Goal: Information Seeking & Learning: Get advice/opinions

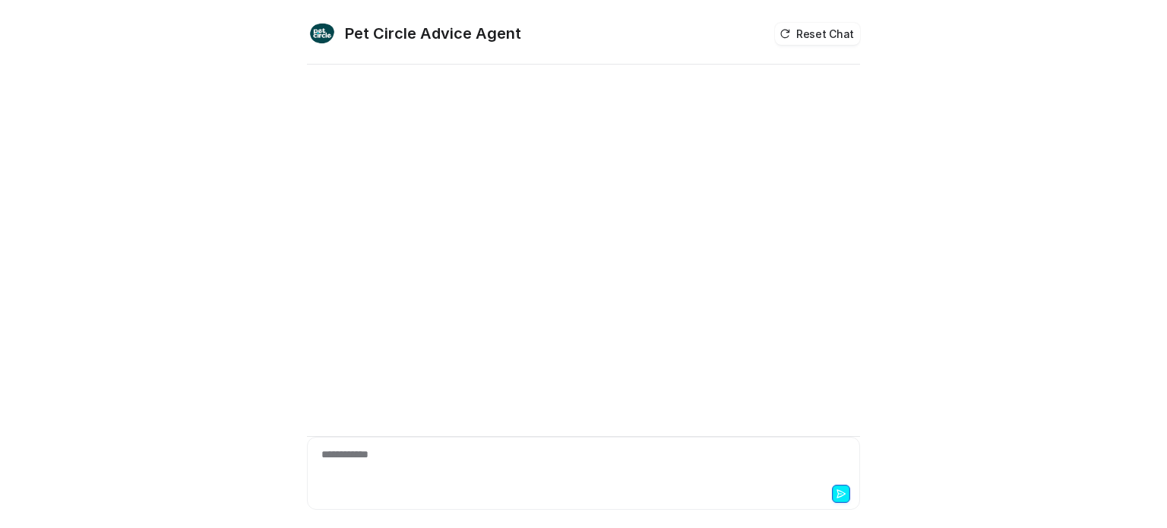
click at [355, 470] on div "**********" at bounding box center [583, 464] width 545 height 35
paste div
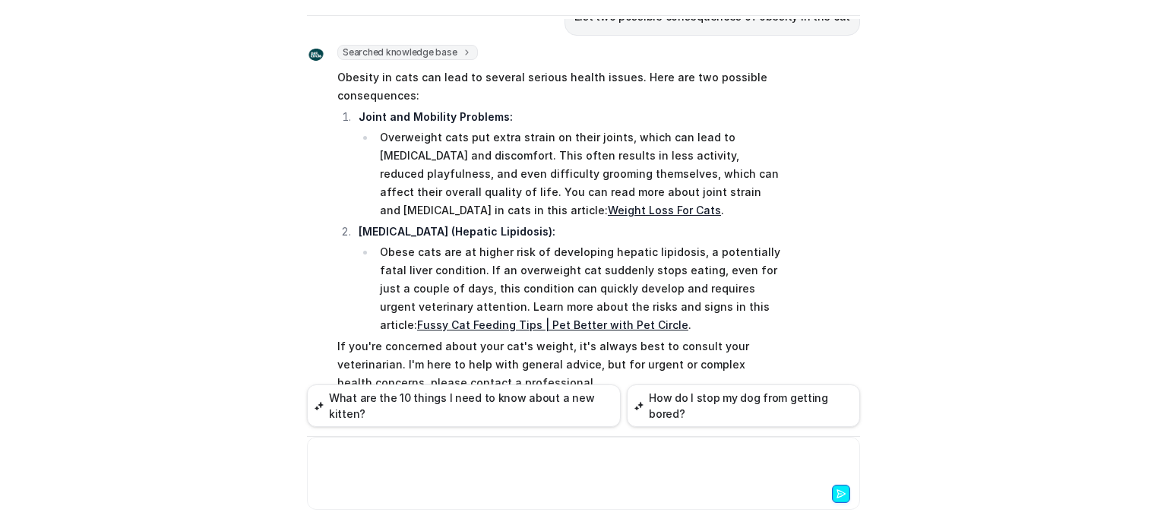
scroll to position [795, 0]
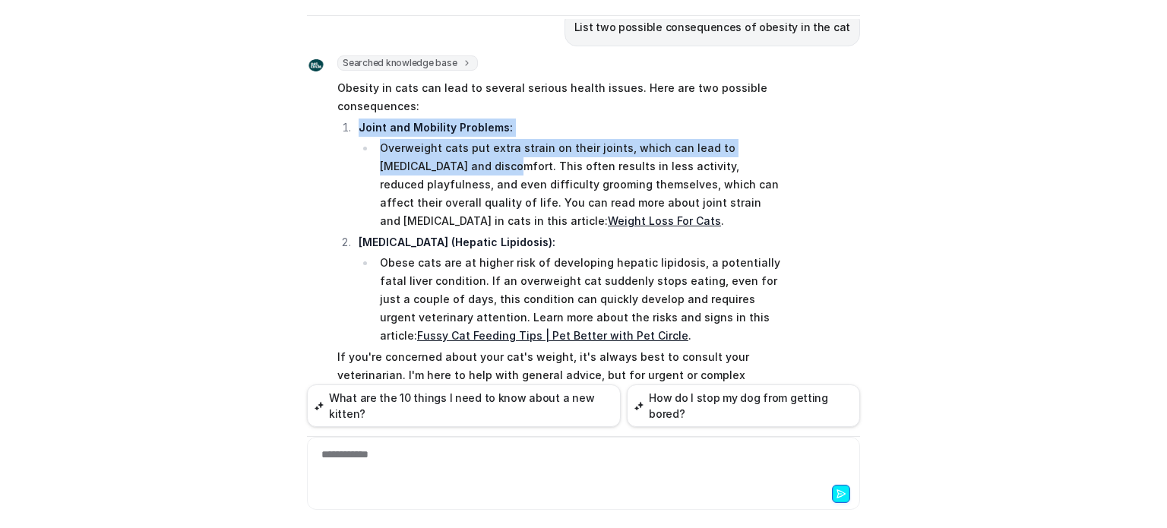
drag, startPoint x: 352, startPoint y: 104, endPoint x: 428, endPoint y: 144, distance: 86.6
click at [428, 144] on li "Joint and Mobility Problems: Overweight cats put extra strain on their joints, …" at bounding box center [568, 174] width 428 height 112
copy li "Joint and Mobility Problems: Overweight cats put extra strain on their joints, …"
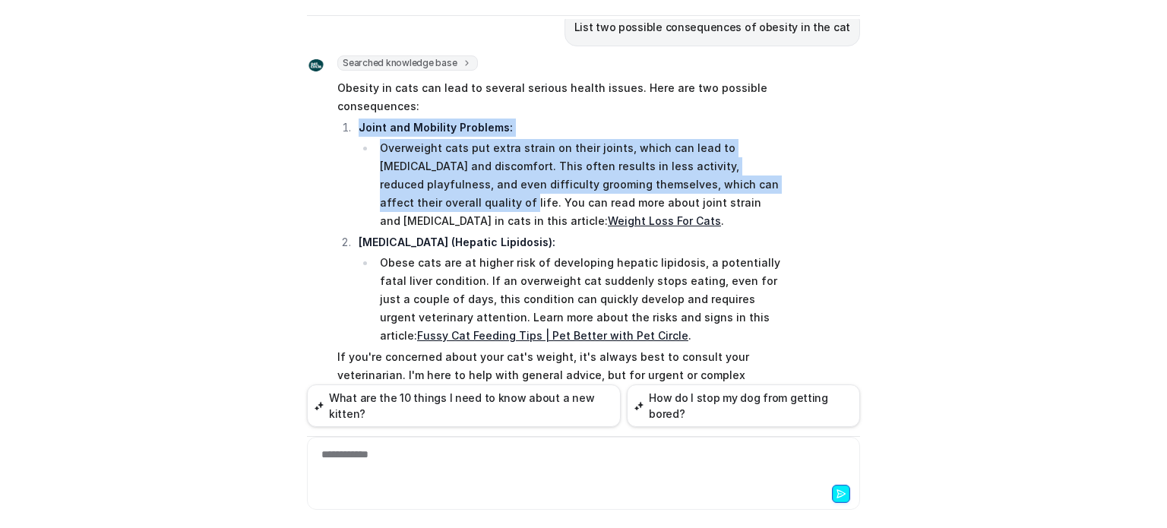
drag, startPoint x: 757, startPoint y: 166, endPoint x: 355, endPoint y: 114, distance: 405.2
click at [355, 118] on li "Joint and Mobility Problems: Overweight cats put extra strain on their joints, …" at bounding box center [568, 174] width 428 height 112
copy li "Joint and Mobility Problems: Overweight cats put extra strain on their joints, …"
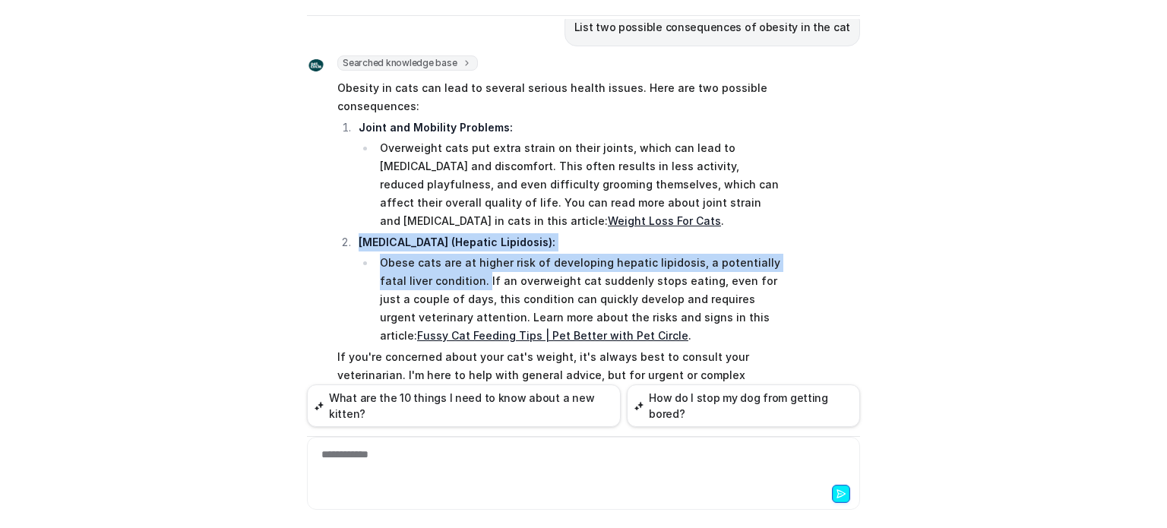
drag, startPoint x: 352, startPoint y: 220, endPoint x: 452, endPoint y: 258, distance: 106.8
click at [452, 258] on li "[MEDICAL_DATA] (Hepatic Lipidosis): Obese cats are at higher risk of developing…" at bounding box center [568, 289] width 428 height 112
copy li "[MEDICAL_DATA] (Hepatic Lipidosis): Obese cats are at higher risk of developing…"
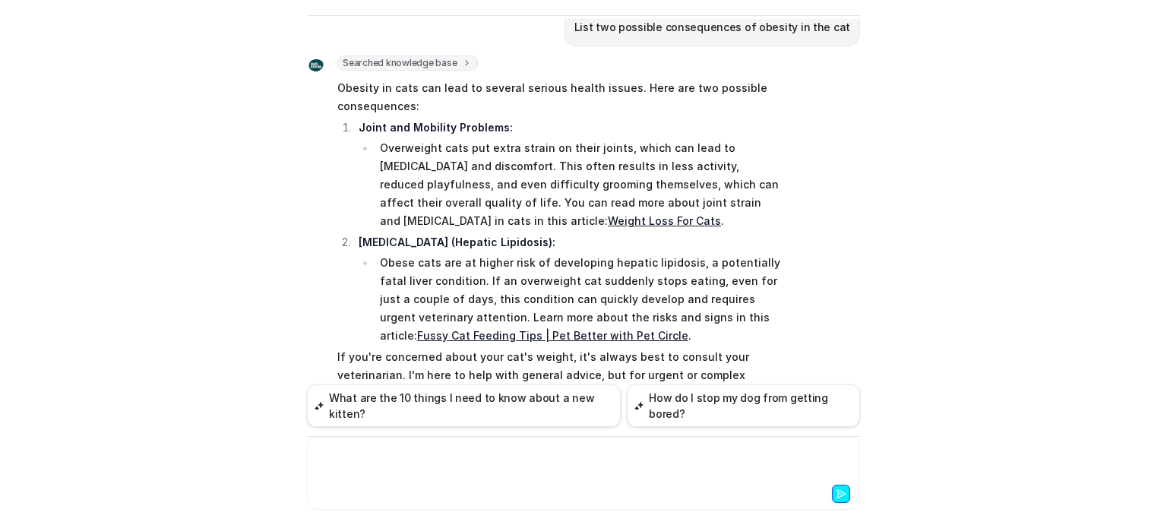
click at [399, 472] on div at bounding box center [583, 464] width 545 height 35
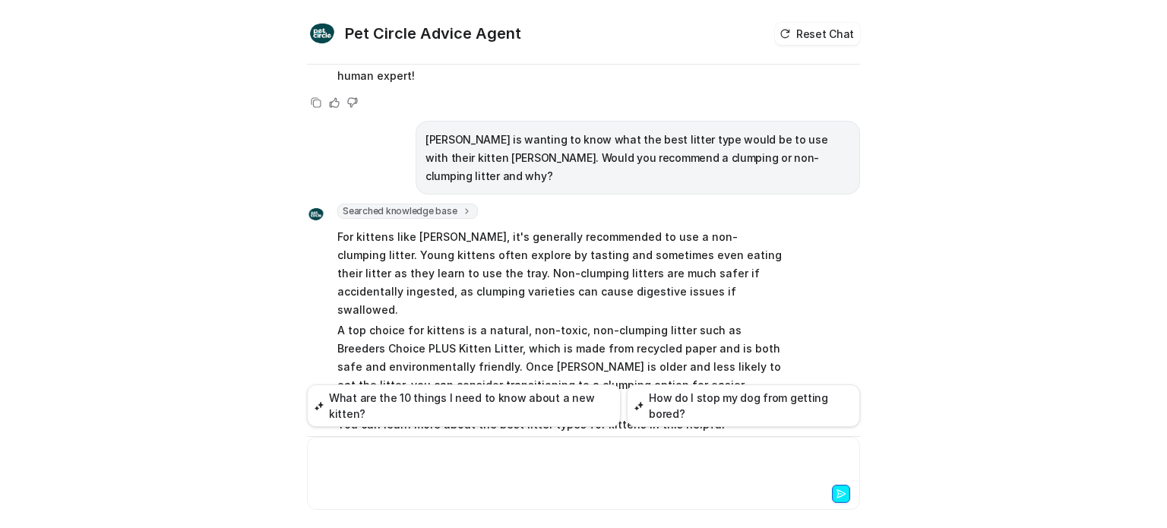
scroll to position [1338, 0]
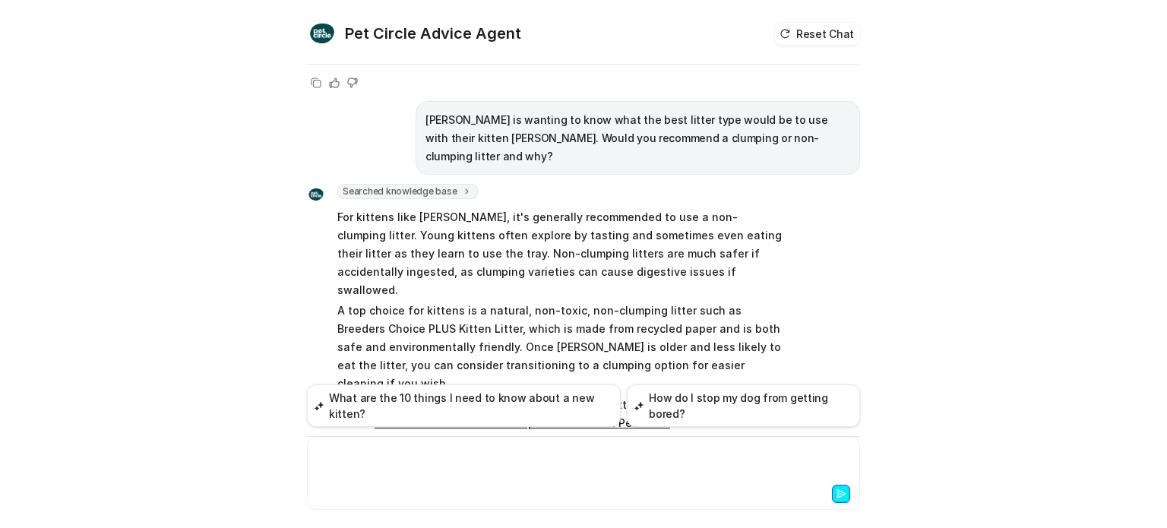
click at [421, 461] on div at bounding box center [583, 464] width 545 height 35
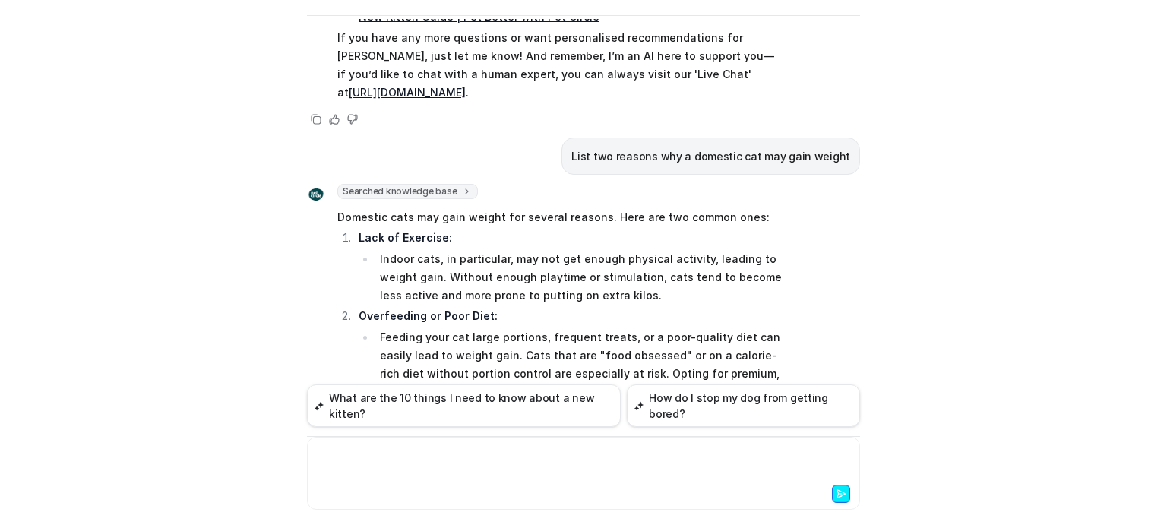
scroll to position [1829, 0]
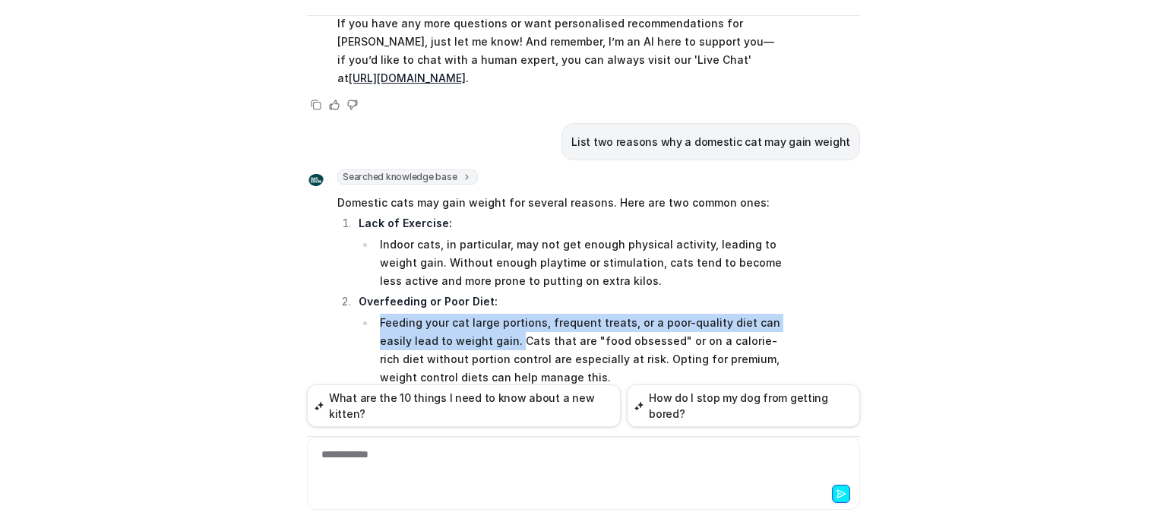
drag, startPoint x: 508, startPoint y: 266, endPoint x: 374, endPoint y: 251, distance: 135.3
click at [375, 314] on li "Feeding your cat large portions, frequent treats, or a poor-quality diet can ea…" at bounding box center [578, 350] width 406 height 73
copy li "Feeding your cat large portions, frequent treats, or a poor-quality diet can ea…"
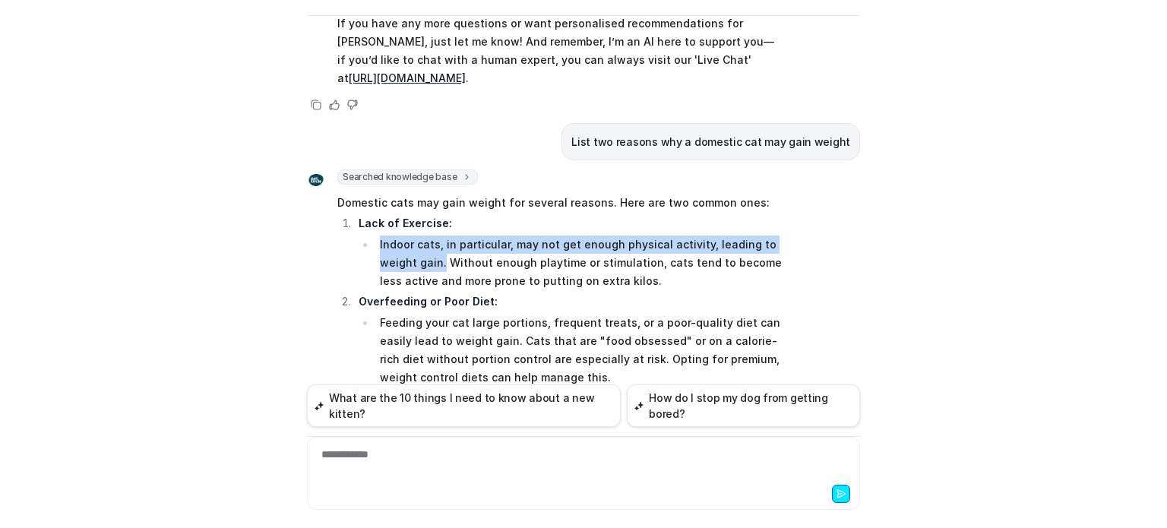
drag, startPoint x: 374, startPoint y: 169, endPoint x: 435, endPoint y: 187, distance: 64.2
click at [435, 235] on li "Indoor cats, in particular, may not get enough physical activity, leading to we…" at bounding box center [578, 262] width 406 height 55
copy li "Indoor cats, in particular, may not get enough physical activity, leading to we…"
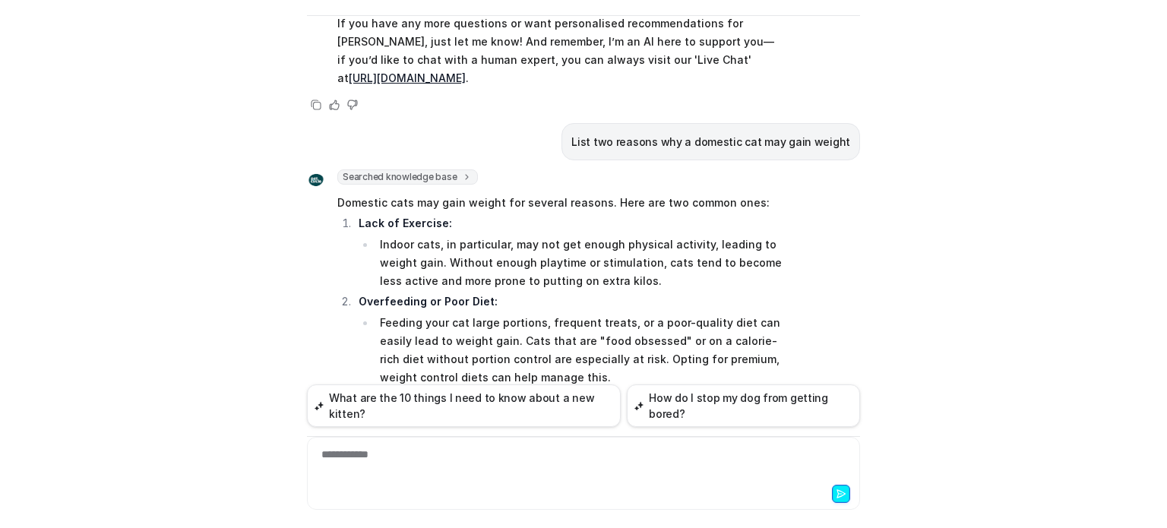
click at [371, 457] on div "**********" at bounding box center [583, 464] width 545 height 35
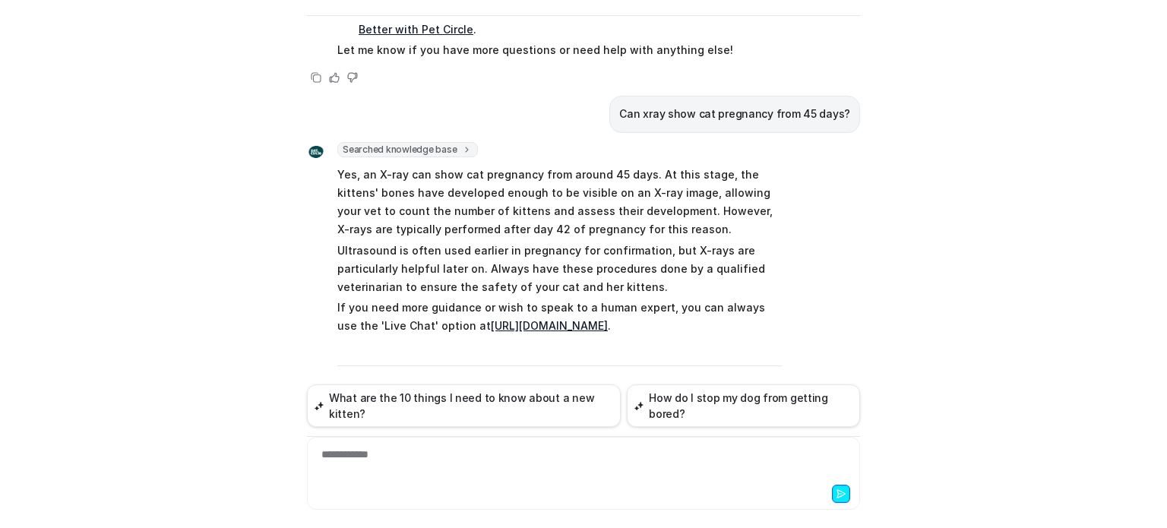
scroll to position [2842, 0]
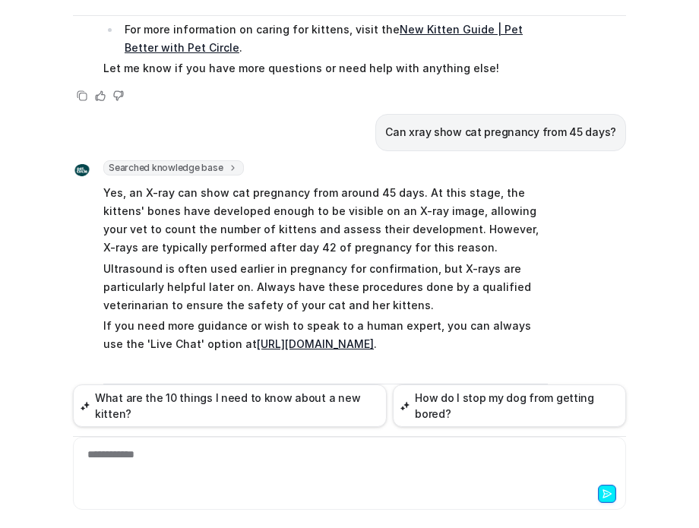
click at [492, 260] on p "Ultrasound is often used earlier in pregnancy for confirmation, but X-rays are …" at bounding box center [325, 287] width 444 height 55
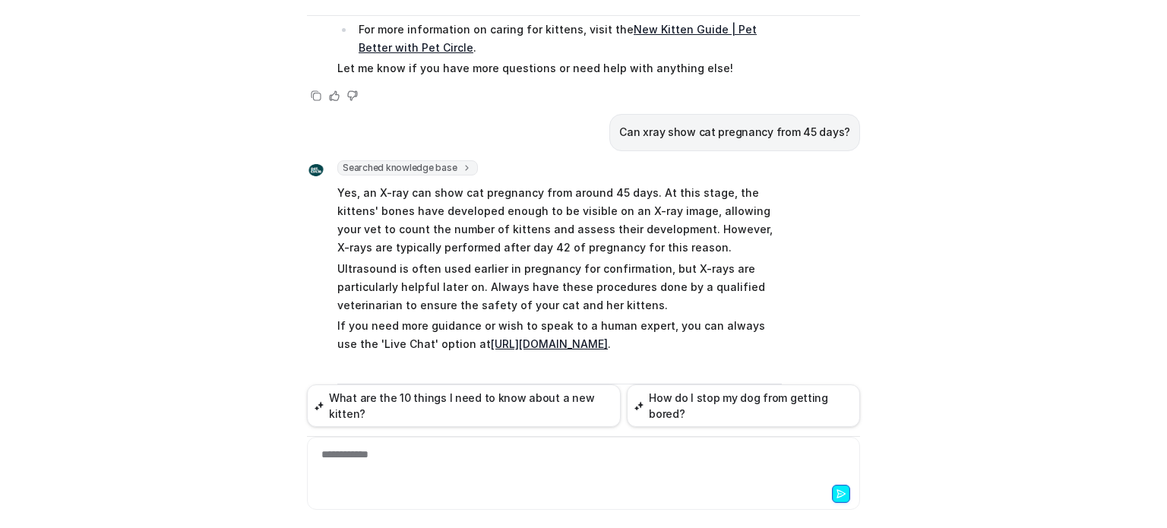
click at [396, 494] on div at bounding box center [583, 492] width 545 height 21
click at [325, 464] on div "**********" at bounding box center [583, 464] width 545 height 35
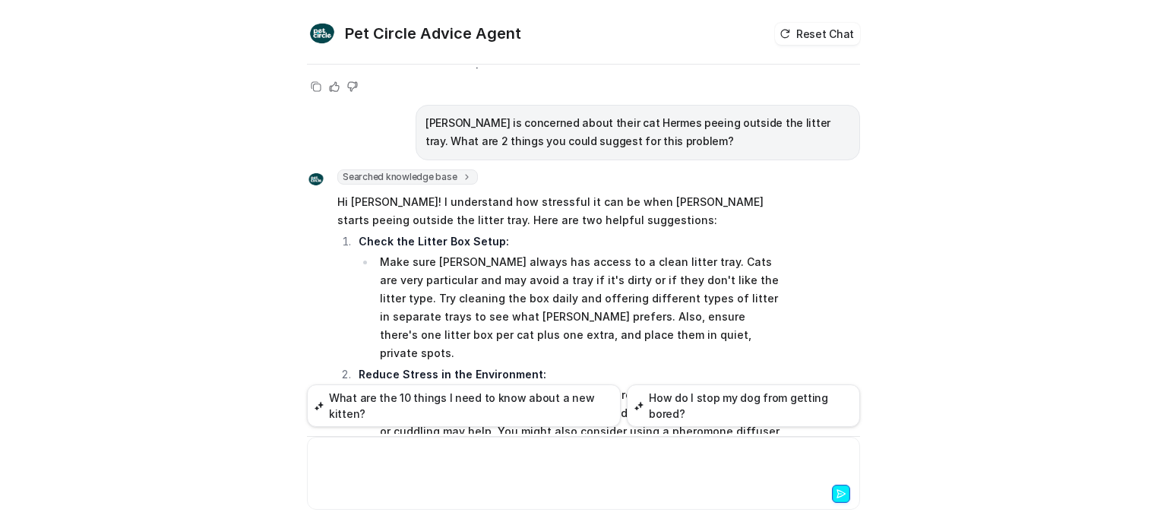
scroll to position [3257, 0]
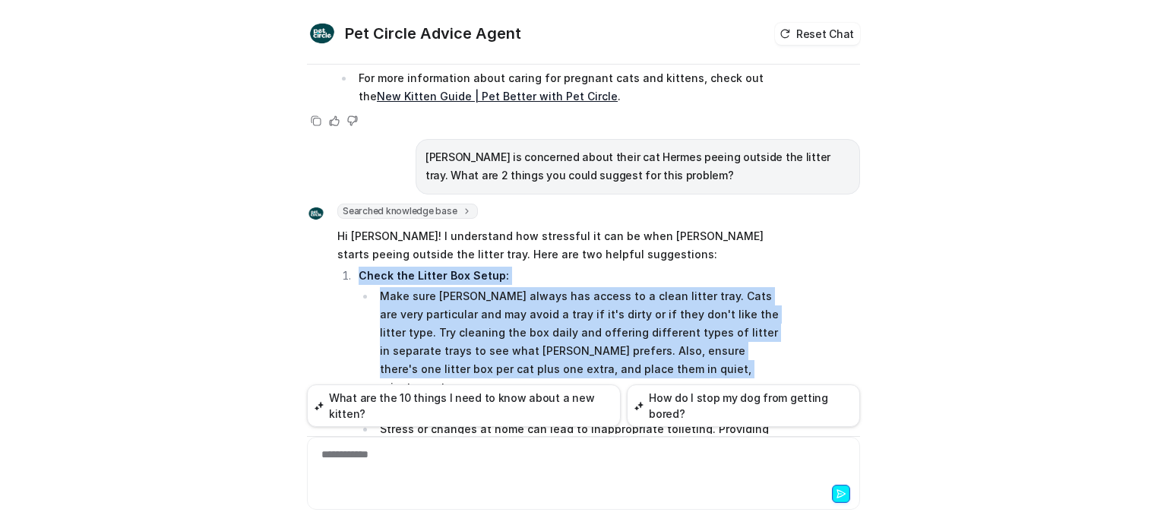
drag, startPoint x: 354, startPoint y: 163, endPoint x: 621, endPoint y: 257, distance: 283.5
click at [621, 267] on li "Check the Litter Box Setup: Make sure [PERSON_NAME] always has access to a clea…" at bounding box center [568, 332] width 428 height 131
copy li "Check the Litter Box Setup: Make sure [PERSON_NAME] always has access to a clea…"
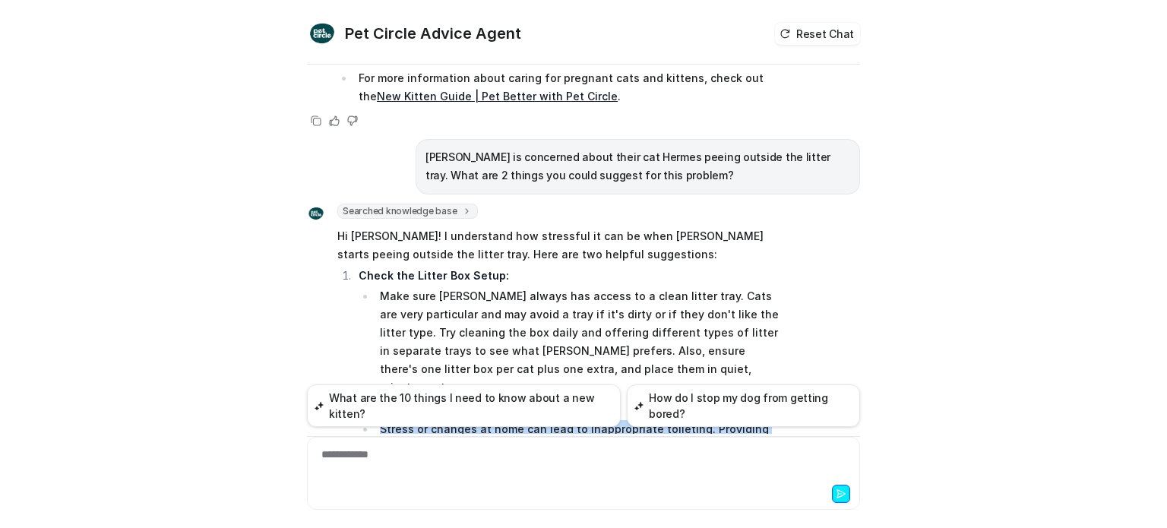
drag, startPoint x: 352, startPoint y: 275, endPoint x: 708, endPoint y: 359, distance: 365.3
click at [708, 400] on li "Reduce Stress in the Environment: Stress or changes at home can lead to inappro…" at bounding box center [568, 456] width 428 height 112
copy li "Reduce Stress in the Environment: Stress or changes at home can lead to inappro…"
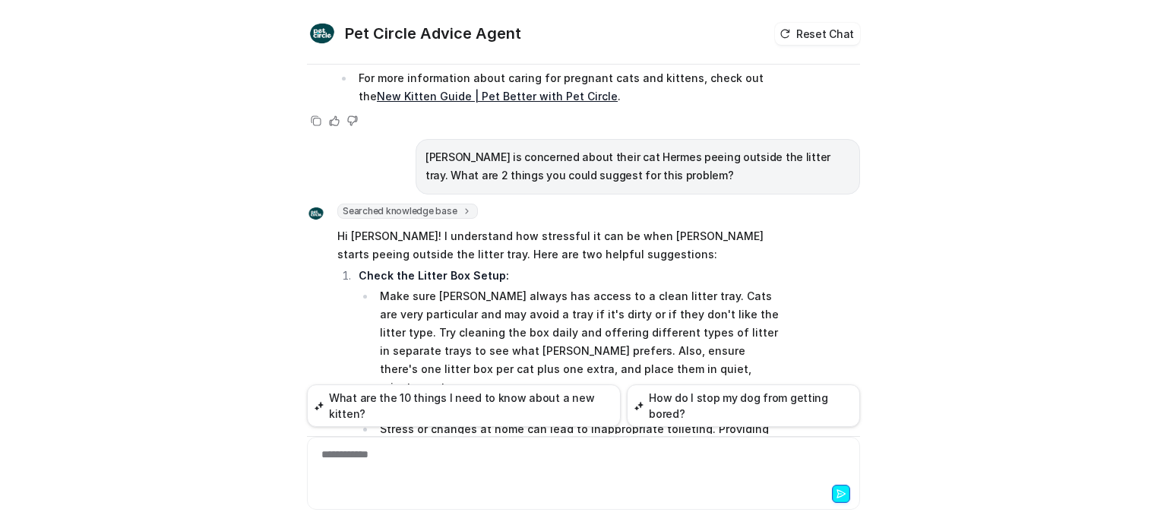
click at [367, 461] on div "**********" at bounding box center [583, 464] width 545 height 35
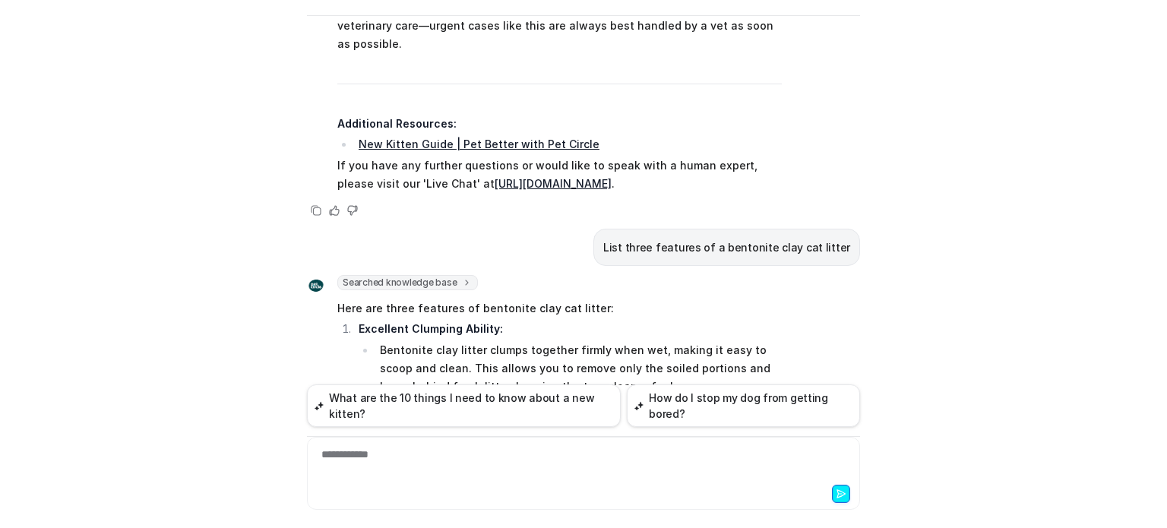
scroll to position [4266, 0]
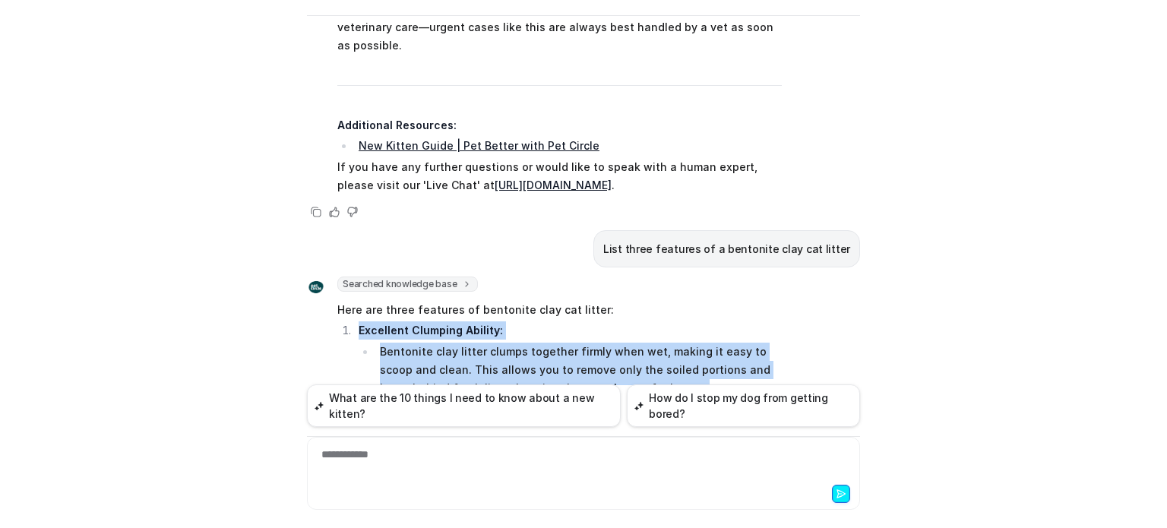
drag, startPoint x: 431, startPoint y: 357, endPoint x: 352, endPoint y: 147, distance: 224.7
click at [352, 321] on ol "Excellent Clumping Ability: Bentonite clay litter clumps together firmly when w…" at bounding box center [559, 437] width 444 height 232
copy ol "Excellent Clumping Ability: Bentonite clay litter clumps together firmly when w…"
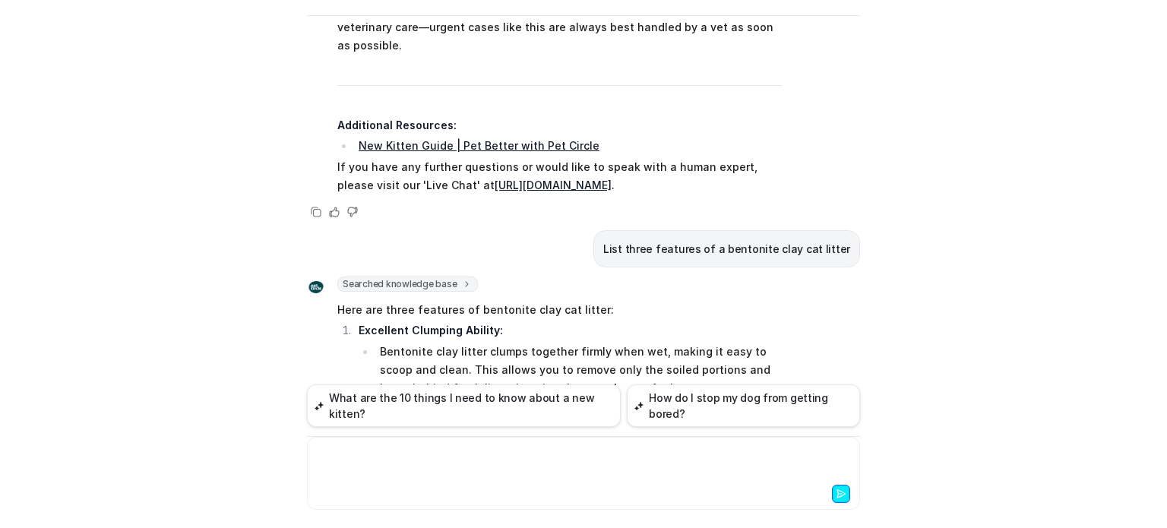
click at [434, 470] on div at bounding box center [583, 464] width 545 height 35
click at [407, 457] on div "**********" at bounding box center [583, 464] width 545 height 35
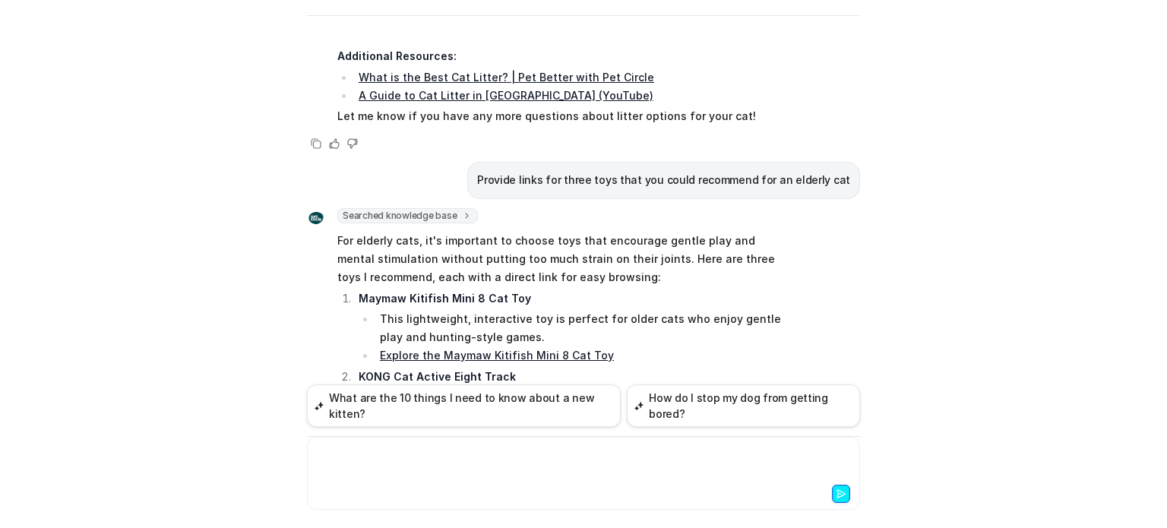
scroll to position [4890, 0]
click at [570, 349] on link "Explore the Maymaw Kitifish Mini 8 Cat Toy" at bounding box center [497, 355] width 234 height 13
click at [536, 428] on link "Check out the KONG Cat Active Eight Track" at bounding box center [496, 434] width 233 height 13
click at [485, 506] on link "See the Frolicat Fox Den" at bounding box center [445, 512] width 131 height 13
click at [377, 460] on div at bounding box center [583, 464] width 545 height 35
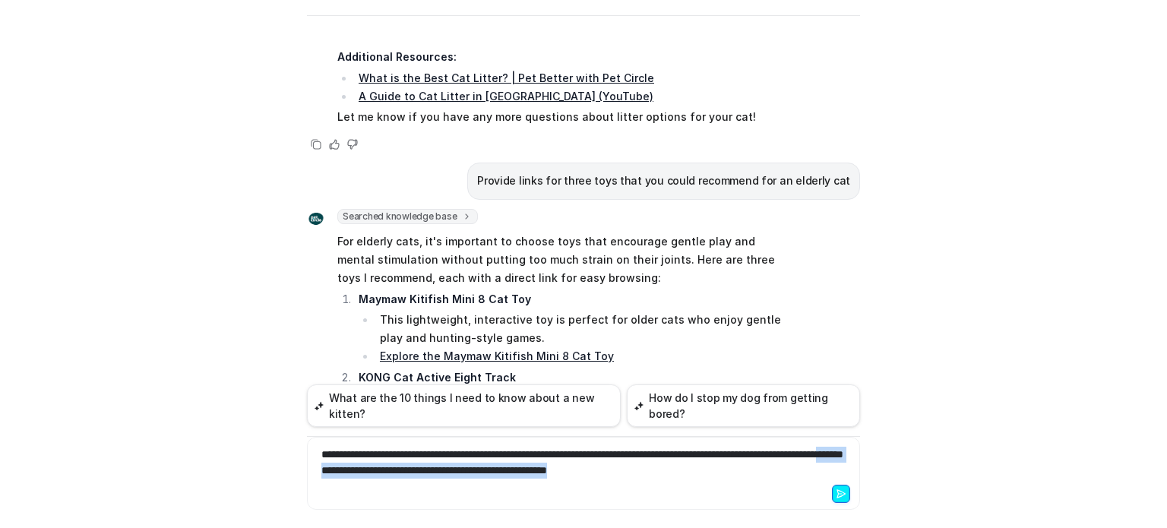
drag, startPoint x: 796, startPoint y: 468, endPoint x: 440, endPoint y: 466, distance: 356.2
click at [440, 466] on div "**********" at bounding box center [583, 464] width 545 height 35
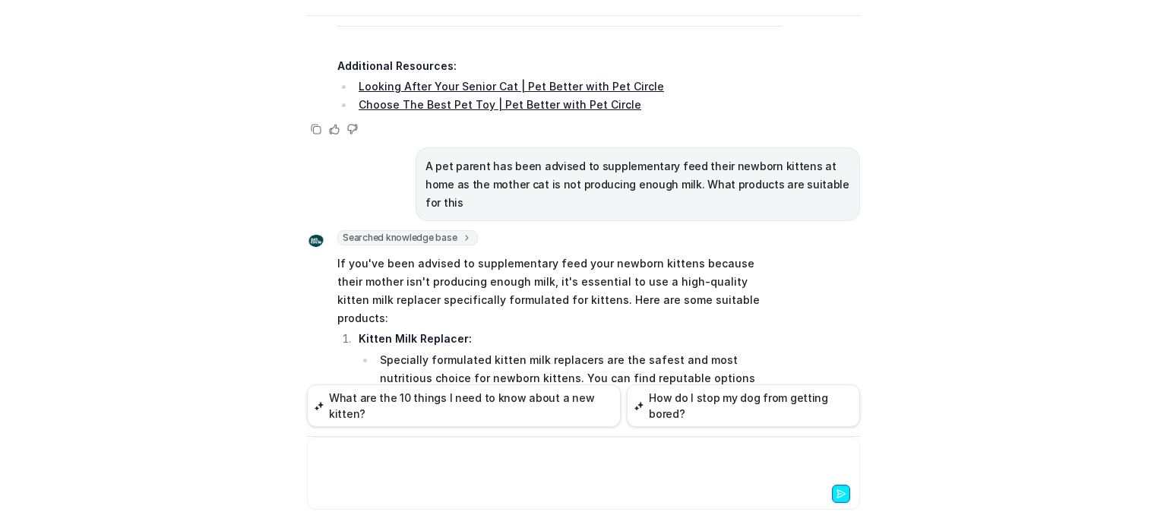
scroll to position [5472, 0]
click at [419, 332] on ol "Kitten Milk Replacer: Specially formulated kitten milk replacers are the safest…" at bounding box center [559, 418] width 444 height 172
click at [460, 392] on link "Kitten Milk and Milk Replacers" at bounding box center [541, 398] width 163 height 13
